Goal: Check status: Check status

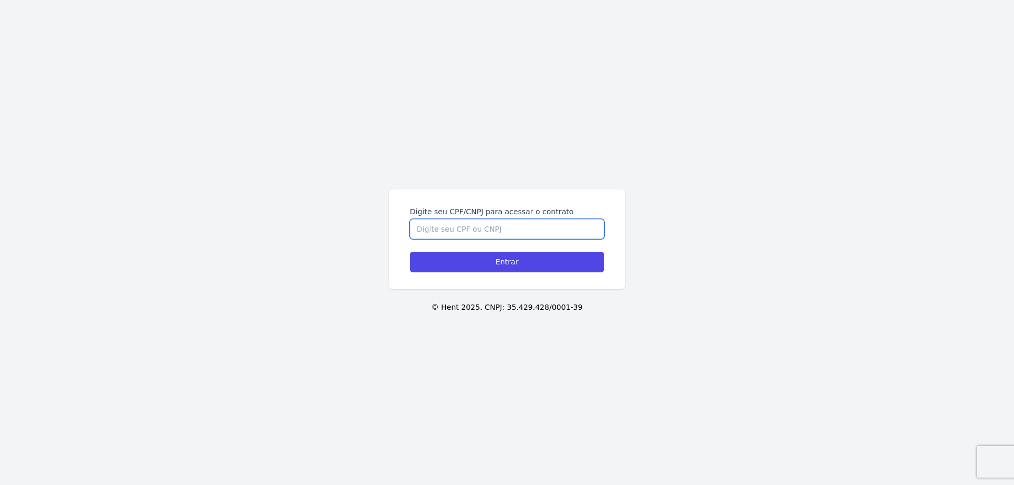
click at [486, 236] on input "Digite seu CPF/CNPJ para acessar o contrato" at bounding box center [507, 229] width 194 height 20
type input "42589794819"
click at [410, 252] on input "Entrar" at bounding box center [507, 262] width 194 height 21
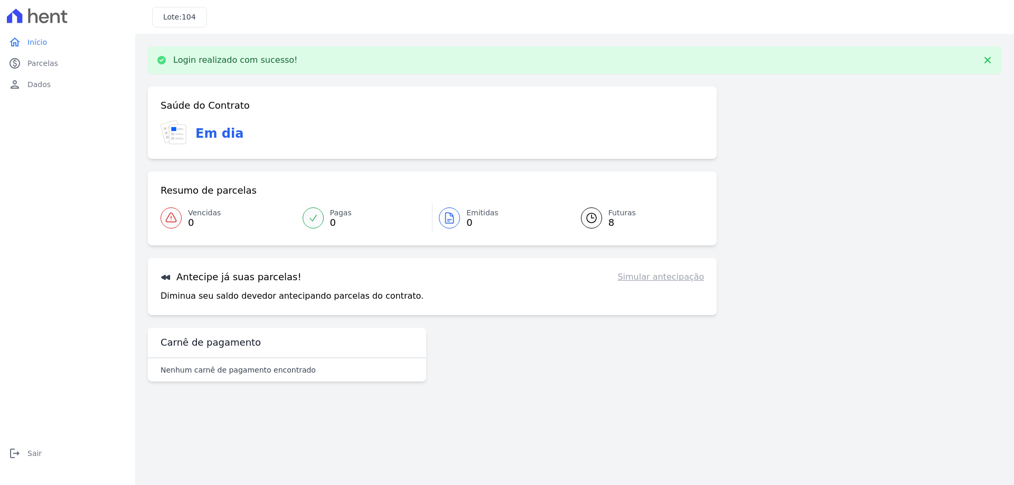
click at [678, 274] on link "Simular antecipação" at bounding box center [660, 277] width 87 height 13
click at [608, 223] on span "8" at bounding box center [621, 223] width 27 height 8
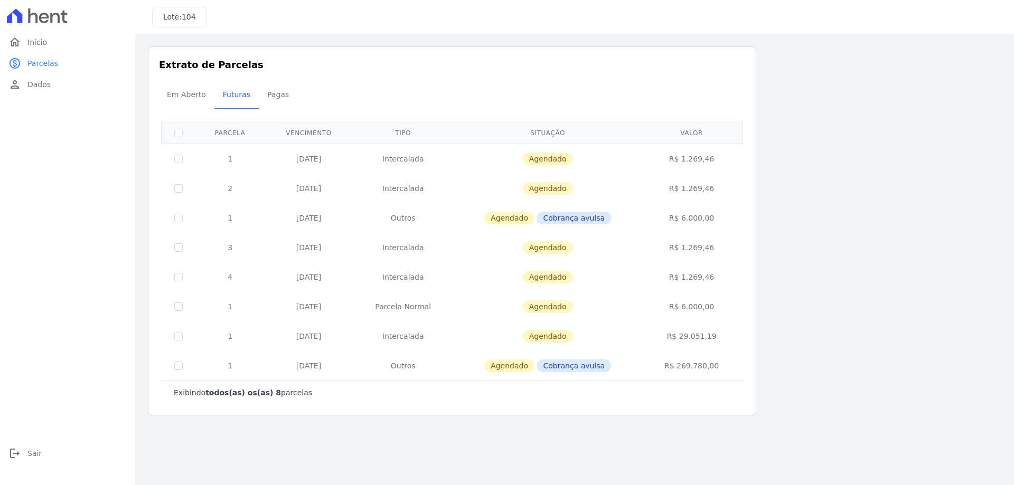
click at [183, 161] on td at bounding box center [179, 159] width 34 height 30
click at [180, 159] on input "checkbox" at bounding box center [178, 159] width 8 height 8
checkbox input "true"
click at [698, 89] on div "Em Aberto Futuras [GEOGRAPHIC_DATA]" at bounding box center [451, 95] width 587 height 26
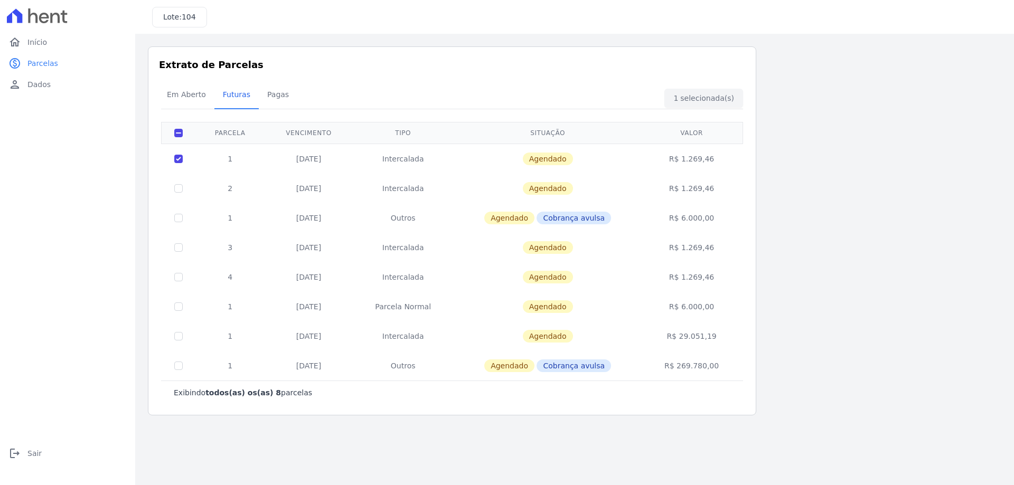
click at [698, 89] on div "Em Aberto Futuras [GEOGRAPHIC_DATA]" at bounding box center [451, 95] width 587 height 26
click at [700, 93] on div "Em Aberto Futuras [GEOGRAPHIC_DATA]" at bounding box center [451, 95] width 587 height 26
click at [44, 14] on icon at bounding box center [44, 18] width 10 height 11
click at [21, 45] on link "home Início" at bounding box center [67, 42] width 127 height 21
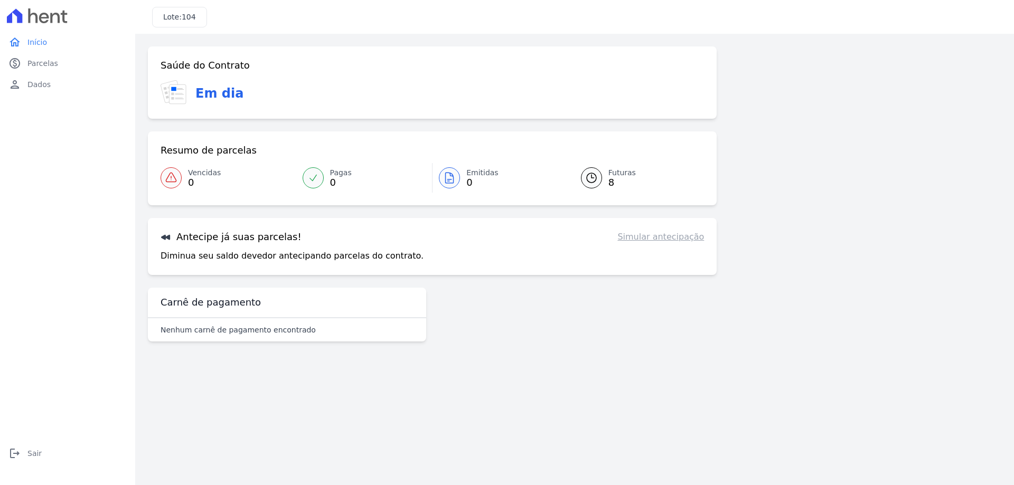
click at [675, 237] on link "Simular antecipação" at bounding box center [660, 237] width 87 height 13
click at [65, 58] on link "paid Parcelas" at bounding box center [67, 63] width 127 height 21
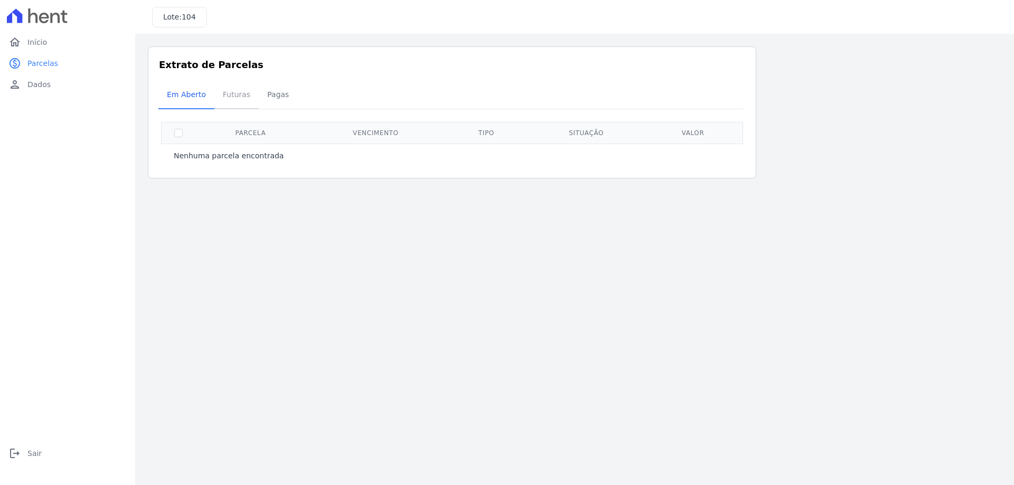
click at [242, 95] on span "Futuras" at bounding box center [237, 94] width 40 height 21
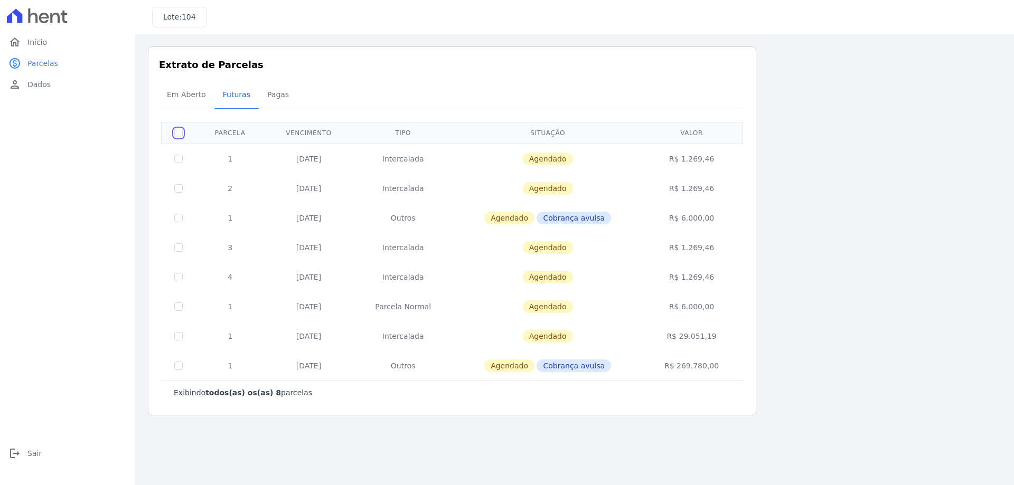
click at [179, 132] on input "checkbox" at bounding box center [178, 133] width 8 height 8
checkbox input "true"
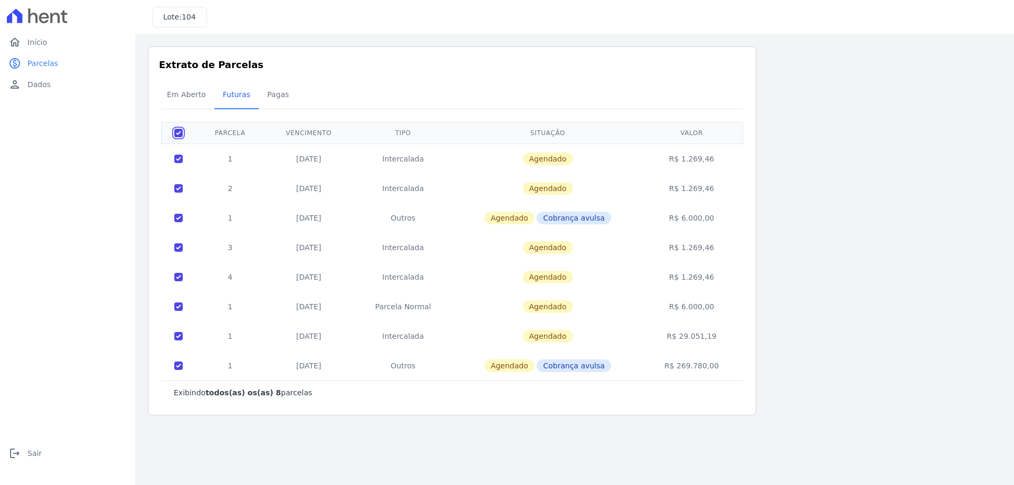
checkbox input "true"
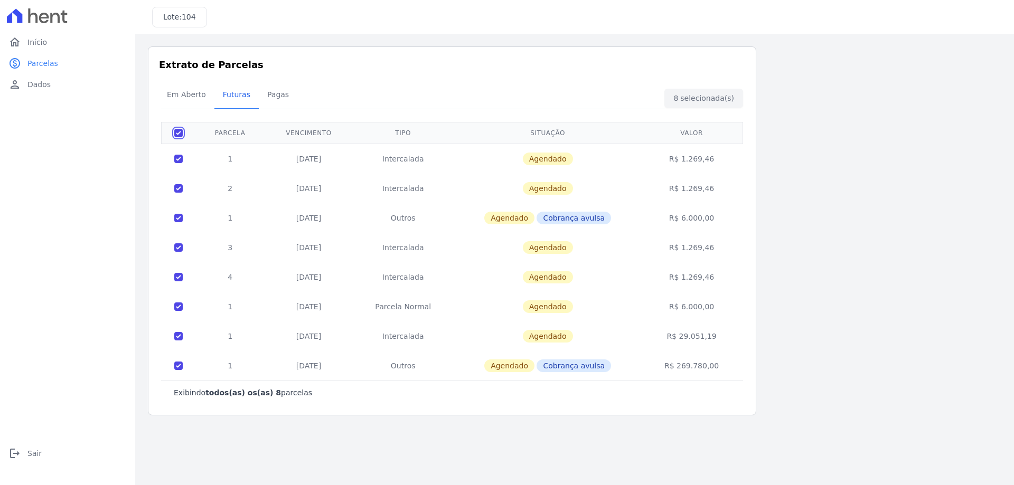
click at [179, 134] on input "checkbox" at bounding box center [178, 133] width 8 height 8
checkbox input "false"
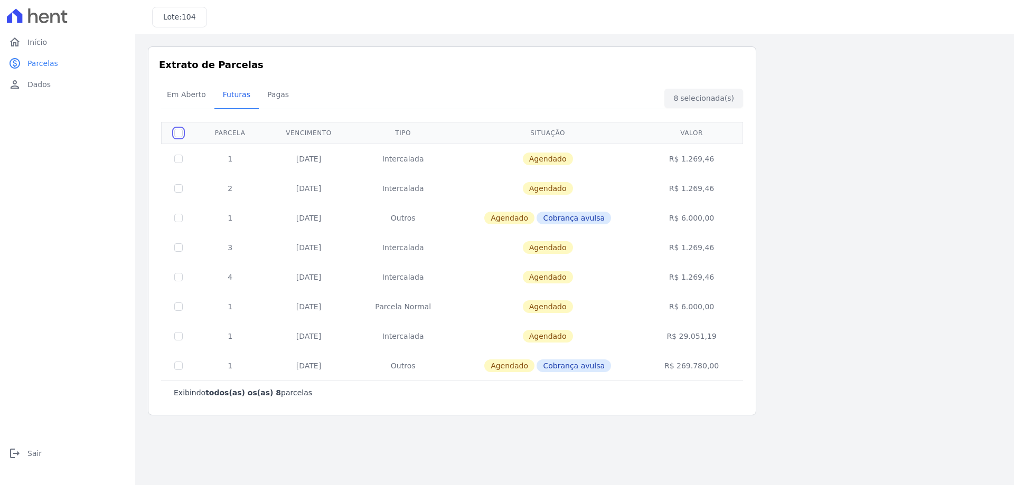
checkbox input "false"
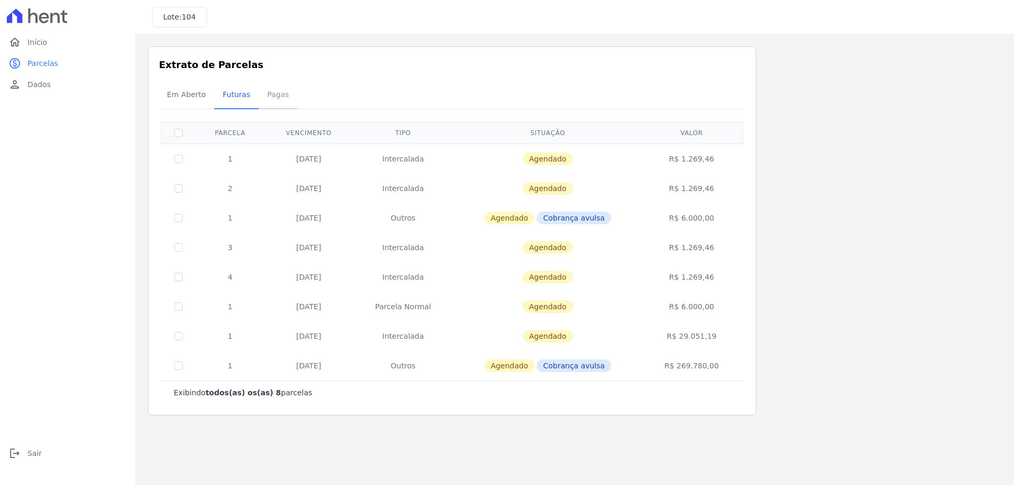
click at [262, 101] on span "Pagas" at bounding box center [278, 94] width 34 height 21
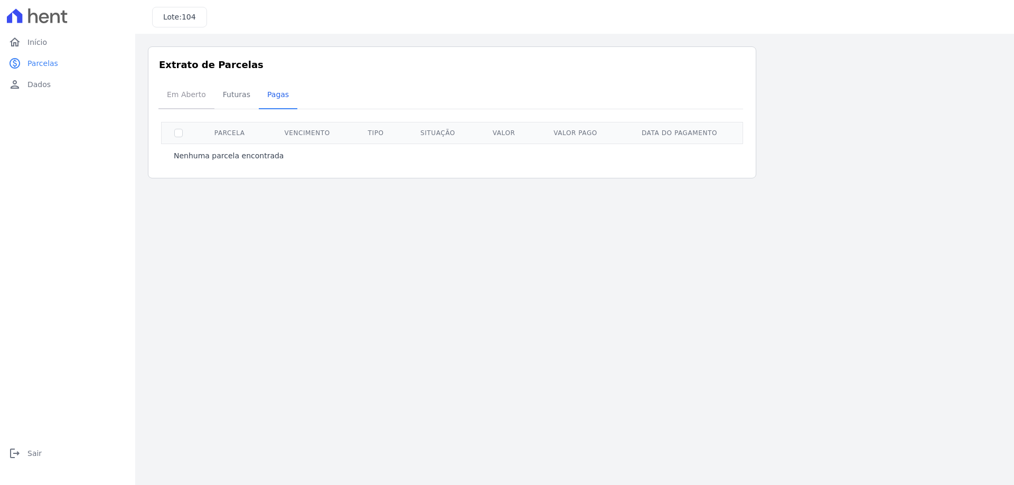
click at [181, 95] on span "Em Aberto" at bounding box center [187, 94] width 52 height 21
